Goal: Use online tool/utility: Utilize a website feature to perform a specific function

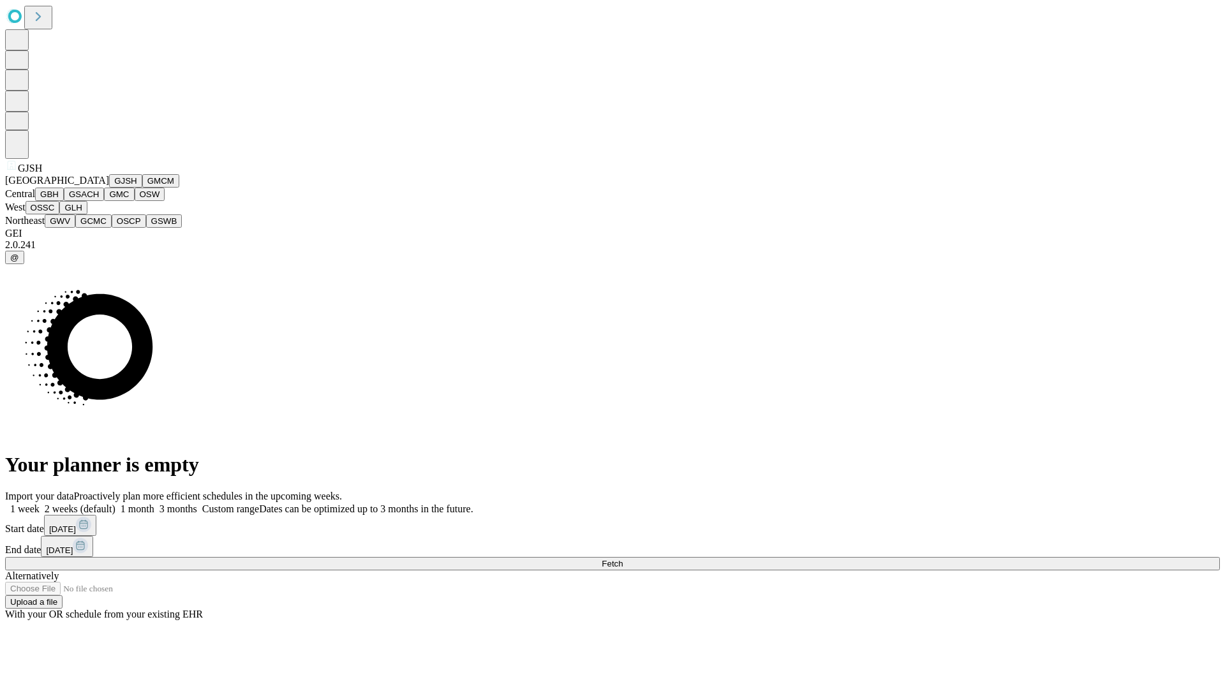
click at [109, 188] on button "GJSH" at bounding box center [125, 180] width 33 height 13
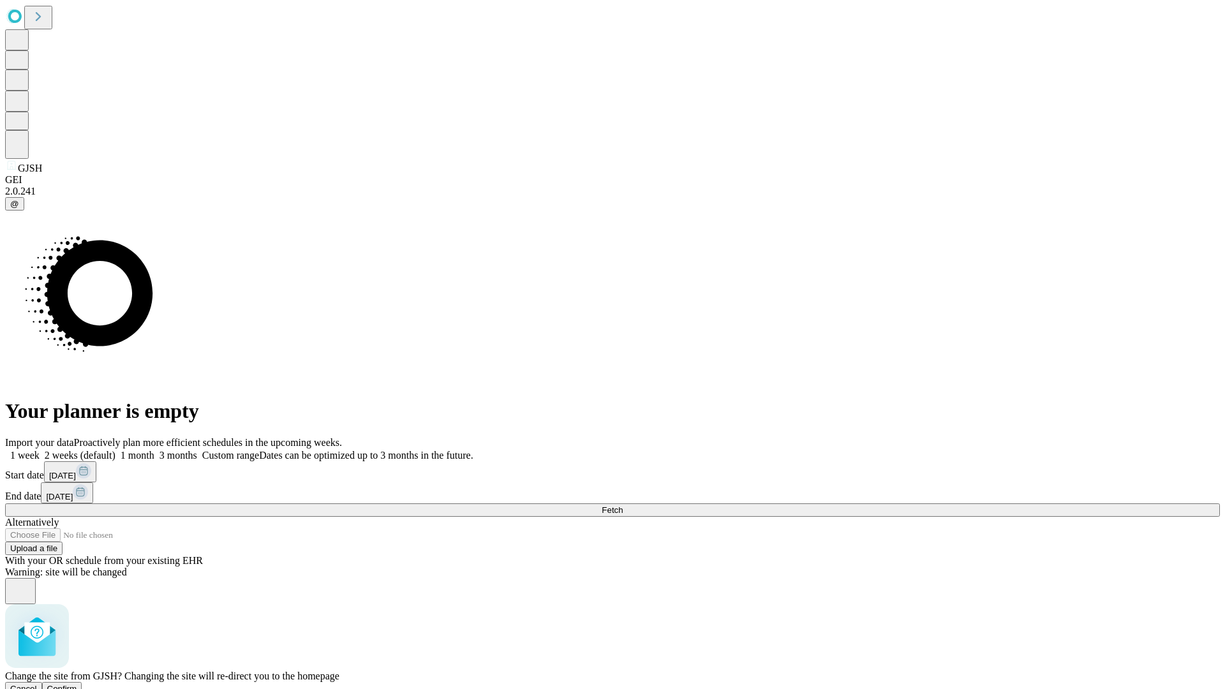
click at [77, 684] on span "Confirm" at bounding box center [62, 689] width 30 height 10
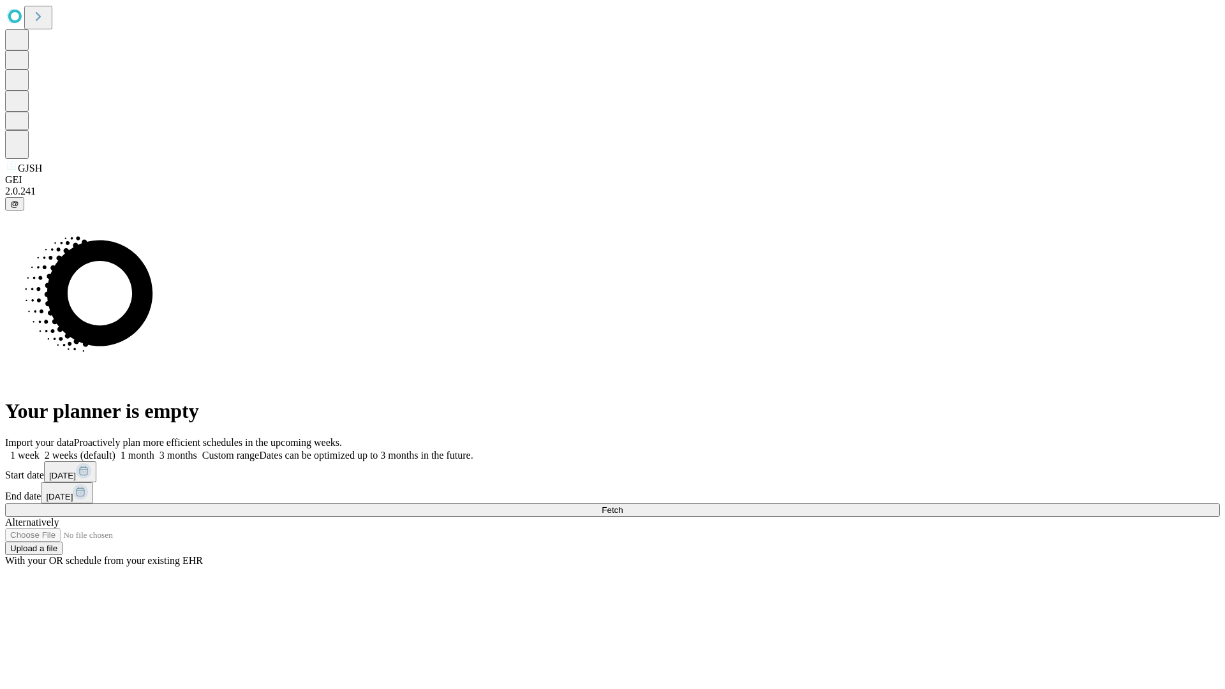
click at [40, 450] on label "1 week" at bounding box center [22, 455] width 34 height 11
click at [623, 505] on span "Fetch" at bounding box center [611, 510] width 21 height 10
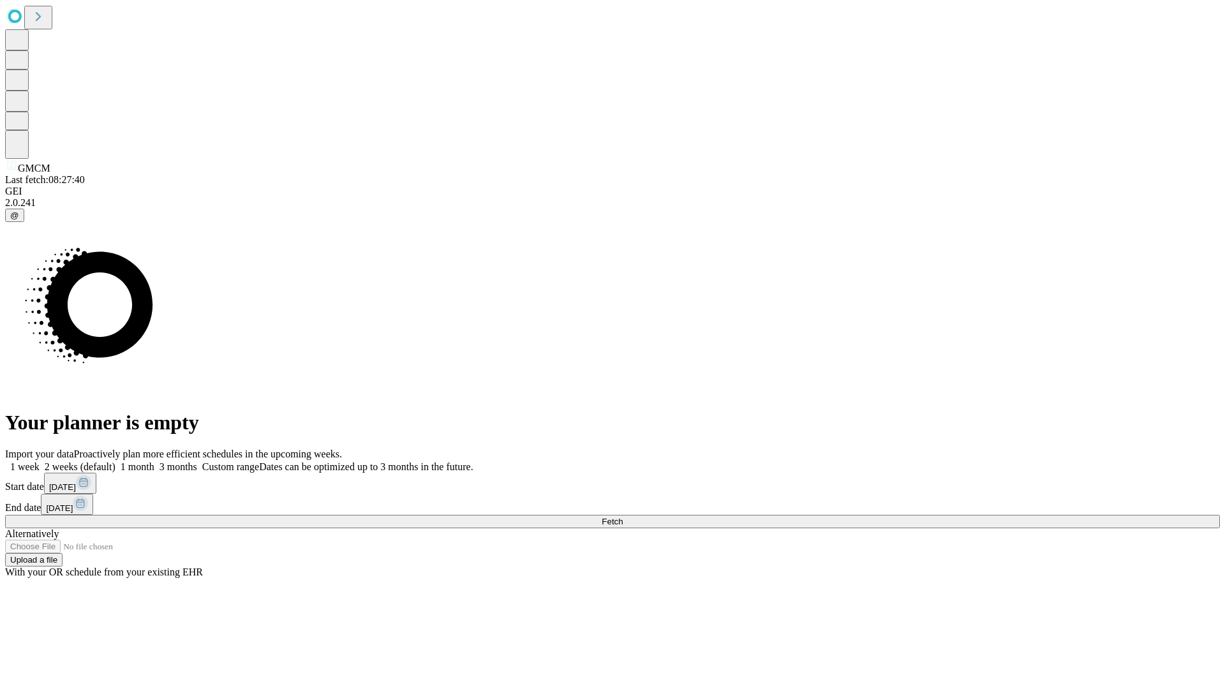
click at [623, 517] on span "Fetch" at bounding box center [611, 522] width 21 height 10
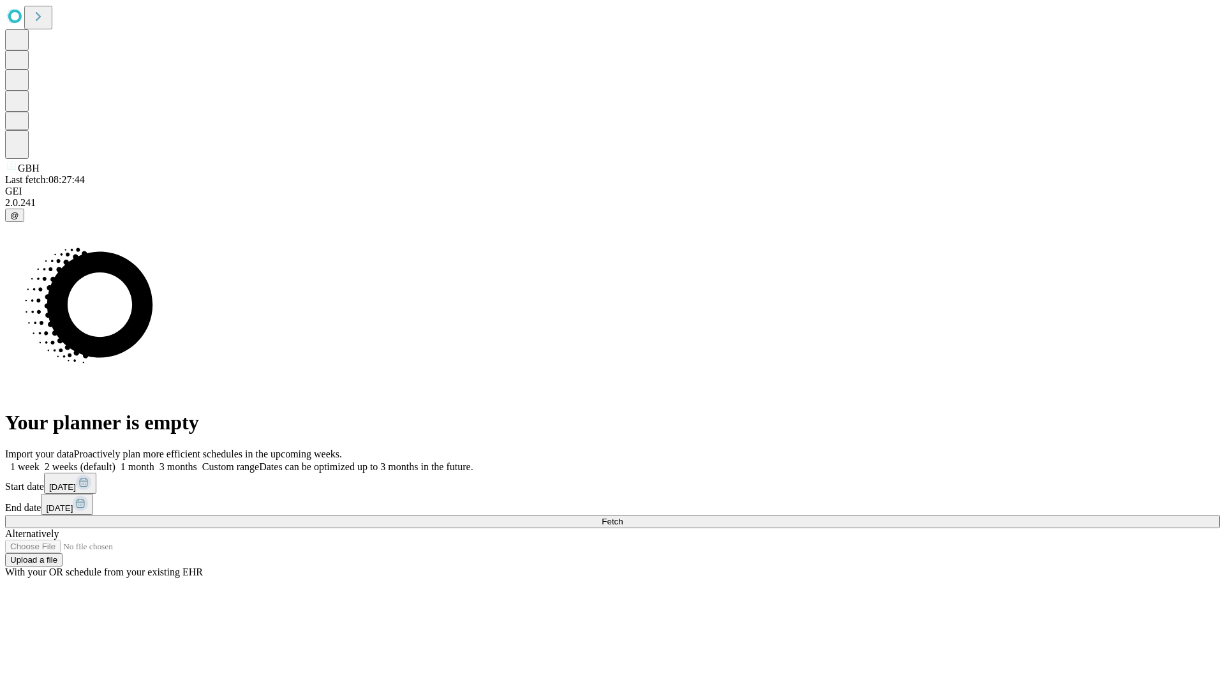
click at [40, 461] on label "1 week" at bounding box center [22, 466] width 34 height 11
click at [623, 517] on span "Fetch" at bounding box center [611, 522] width 21 height 10
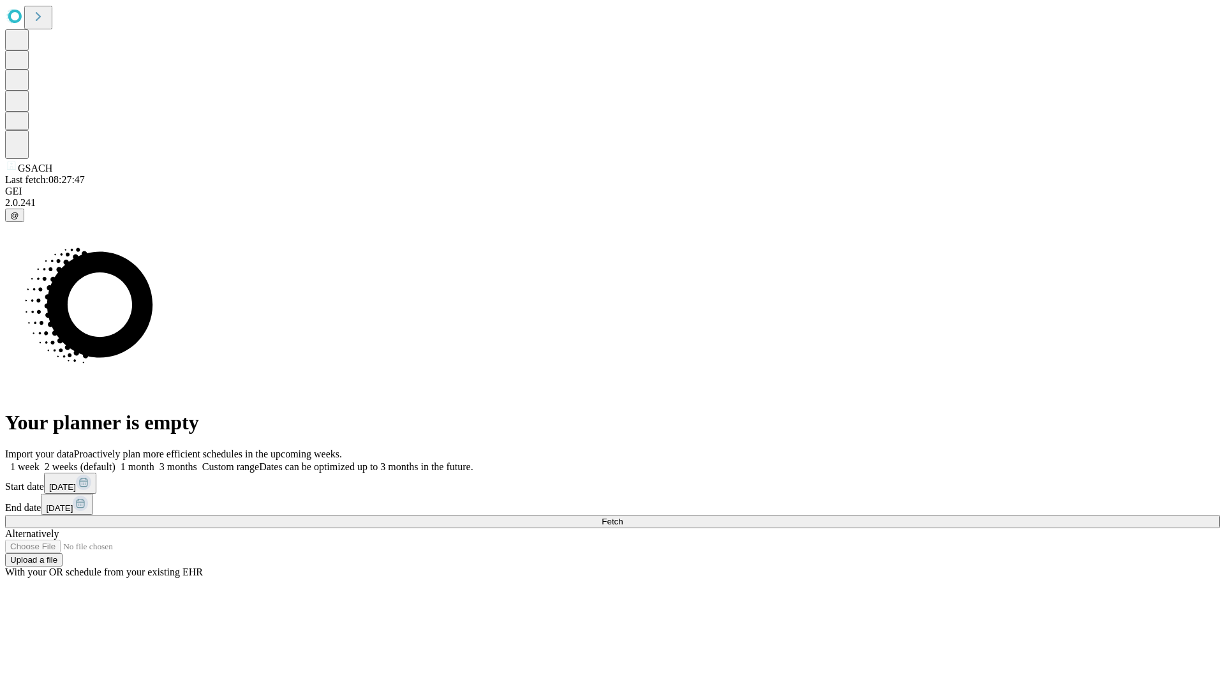
click at [40, 461] on label "1 week" at bounding box center [22, 466] width 34 height 11
click at [623, 517] on span "Fetch" at bounding box center [611, 522] width 21 height 10
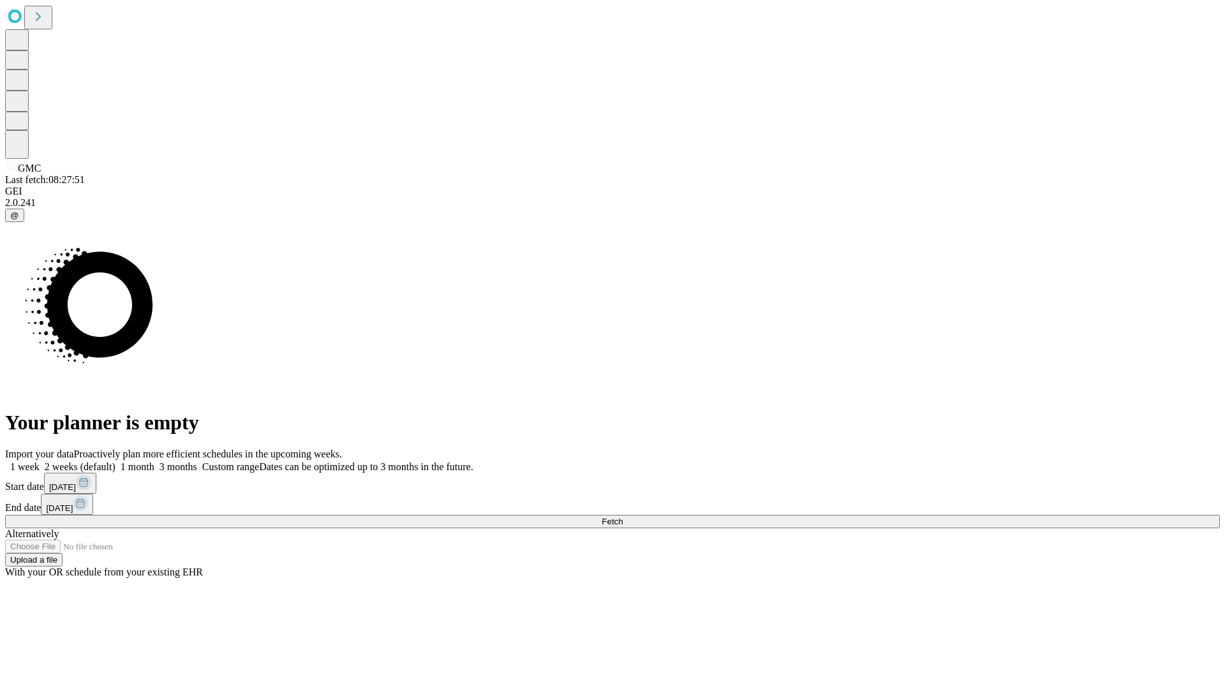
click at [40, 461] on label "1 week" at bounding box center [22, 466] width 34 height 11
click at [623, 517] on span "Fetch" at bounding box center [611, 522] width 21 height 10
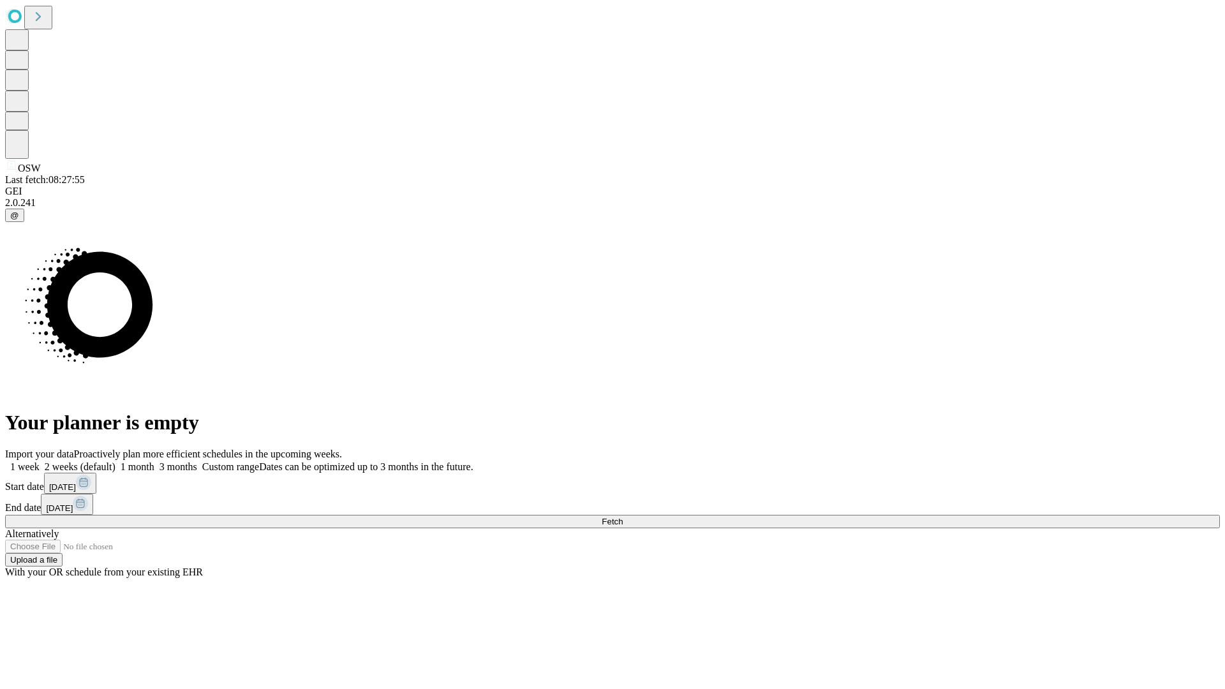
click at [40, 461] on label "1 week" at bounding box center [22, 466] width 34 height 11
click at [623, 517] on span "Fetch" at bounding box center [611, 522] width 21 height 10
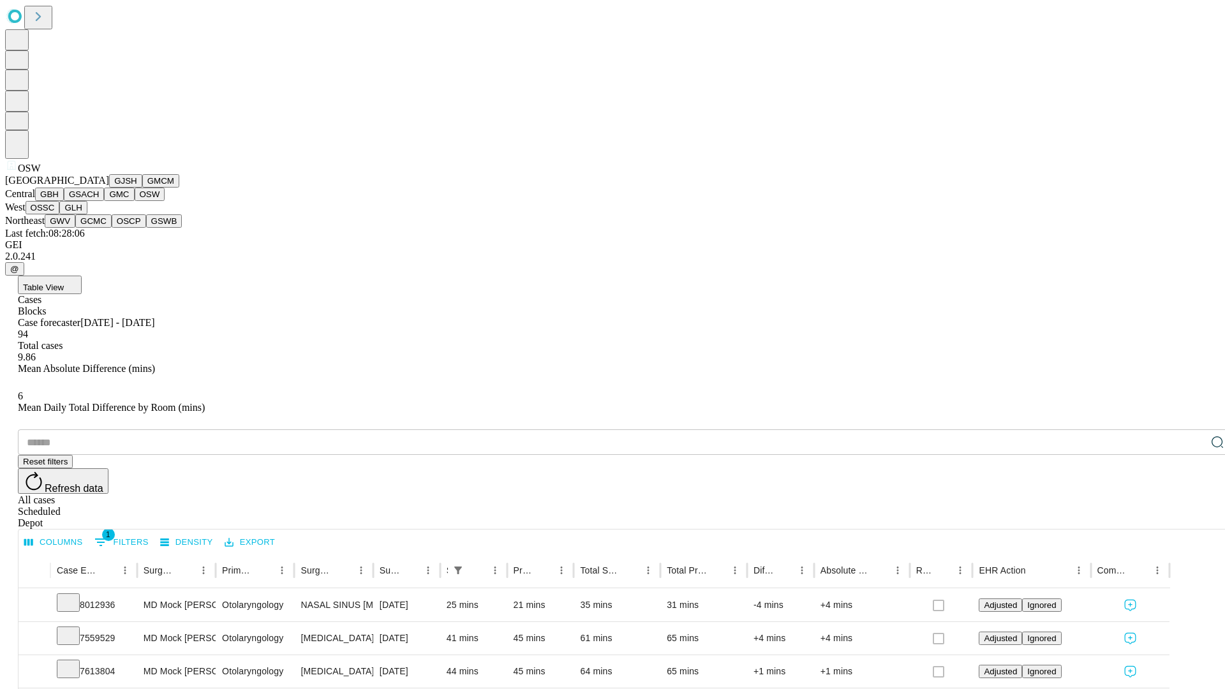
click at [60, 214] on button "OSSC" at bounding box center [43, 207] width 34 height 13
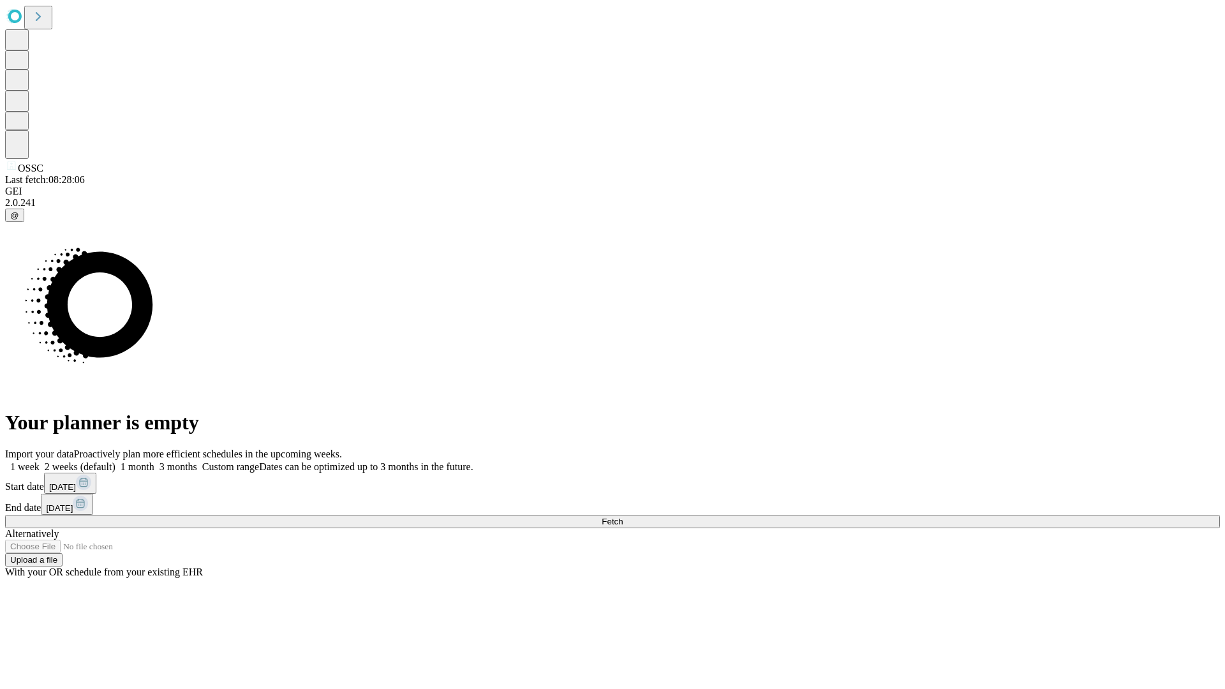
click at [40, 461] on label "1 week" at bounding box center [22, 466] width 34 height 11
click at [623, 517] on span "Fetch" at bounding box center [611, 522] width 21 height 10
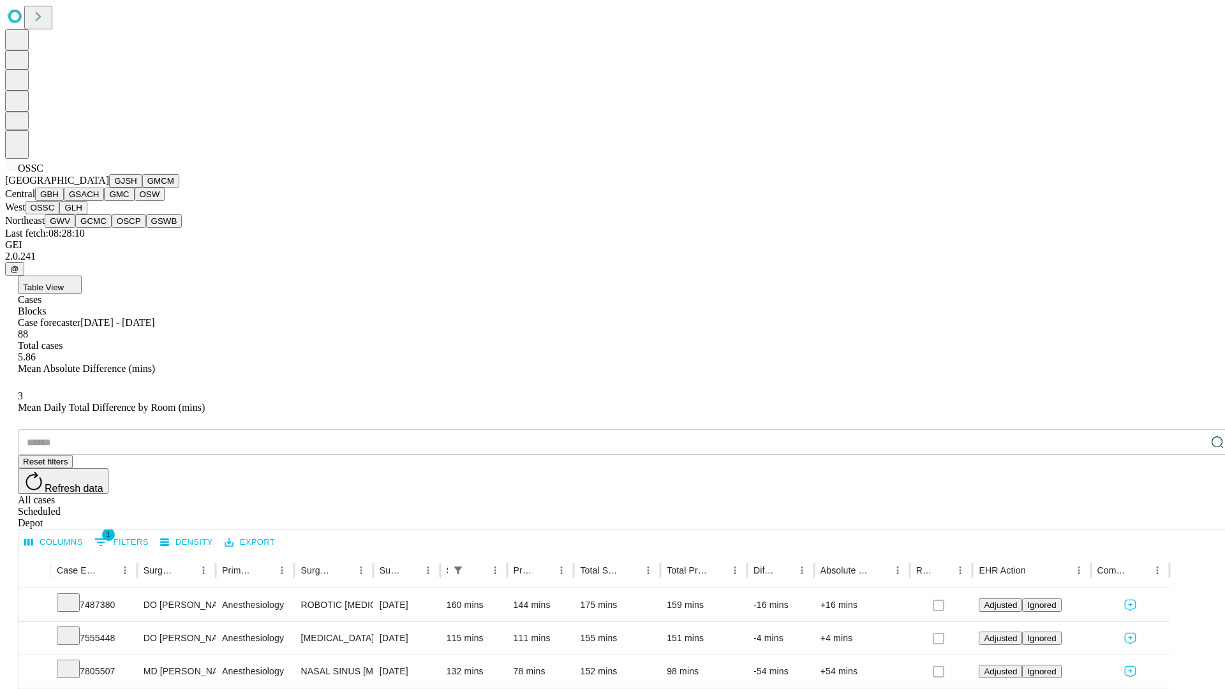
click at [87, 214] on button "GLH" at bounding box center [72, 207] width 27 height 13
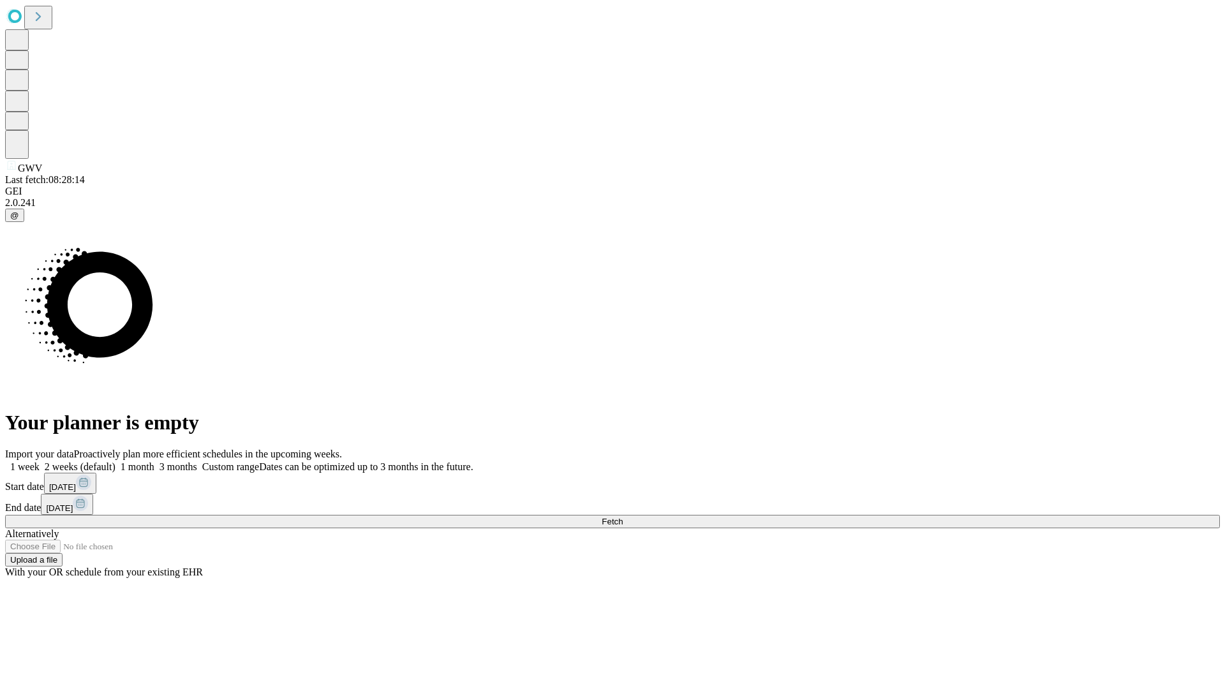
click at [40, 461] on label "1 week" at bounding box center [22, 466] width 34 height 11
click at [623, 517] on span "Fetch" at bounding box center [611, 522] width 21 height 10
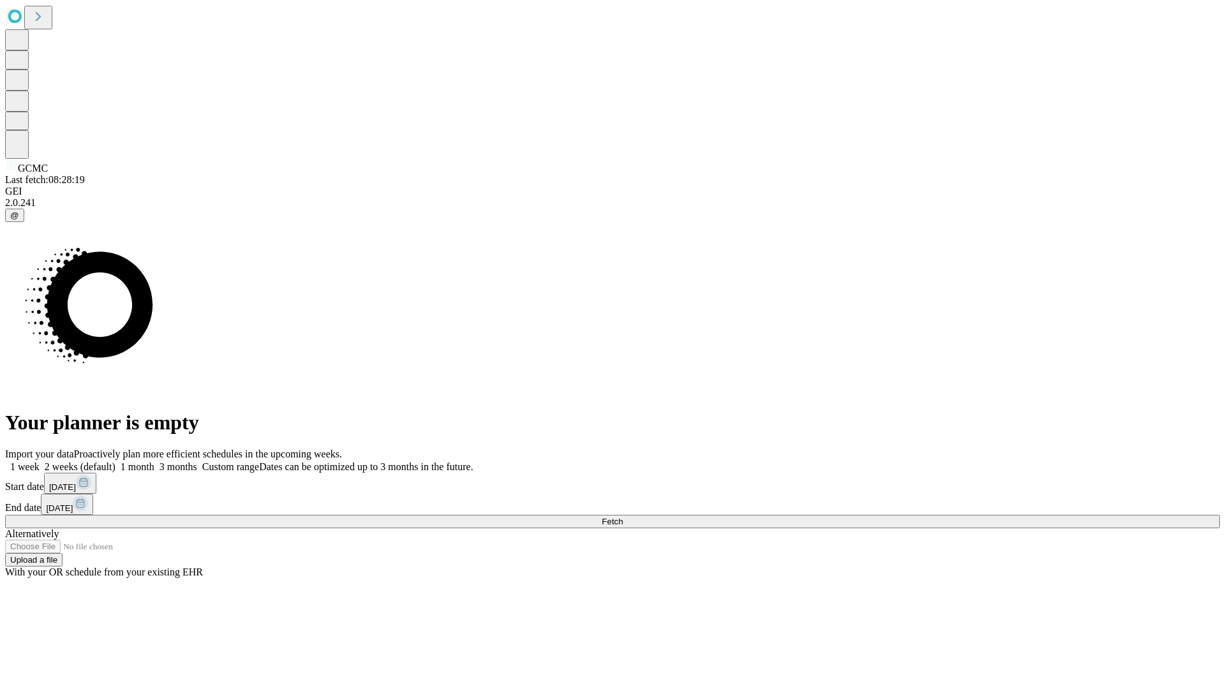
click at [40, 461] on label "1 week" at bounding box center [22, 466] width 34 height 11
click at [623, 517] on span "Fetch" at bounding box center [611, 522] width 21 height 10
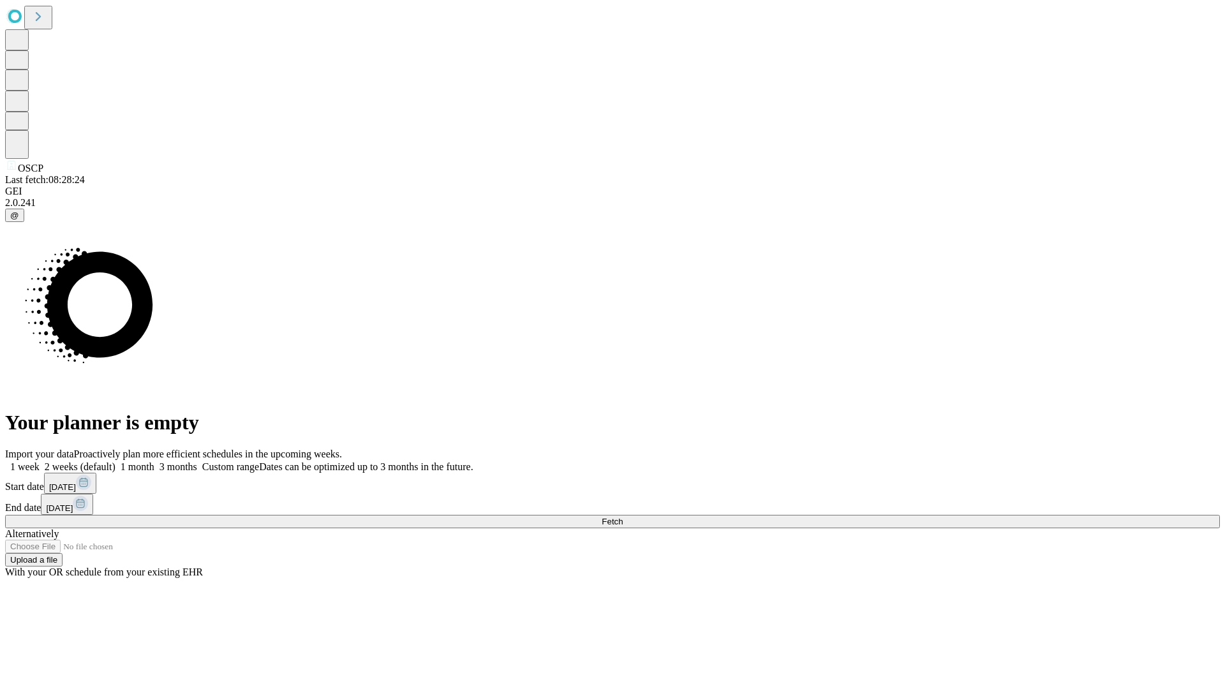
click at [40, 461] on label "1 week" at bounding box center [22, 466] width 34 height 11
click at [623, 517] on span "Fetch" at bounding box center [611, 522] width 21 height 10
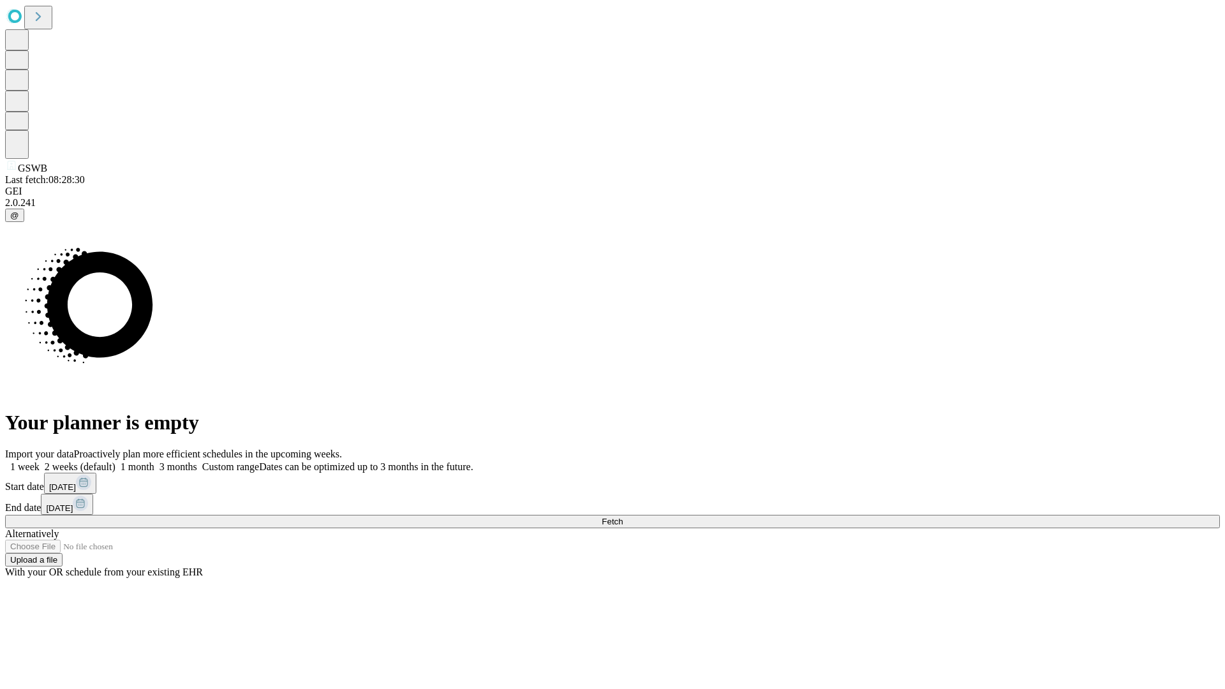
click at [40, 461] on label "1 week" at bounding box center [22, 466] width 34 height 11
click at [623, 517] on span "Fetch" at bounding box center [611, 522] width 21 height 10
